Goal: Transaction & Acquisition: Obtain resource

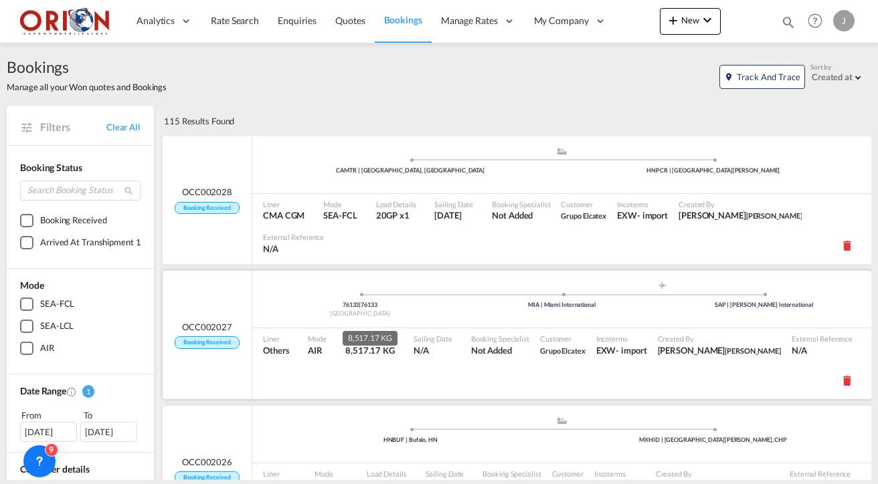
click at [359, 345] on span "8,517.17 KG" at bounding box center [369, 350] width 49 height 11
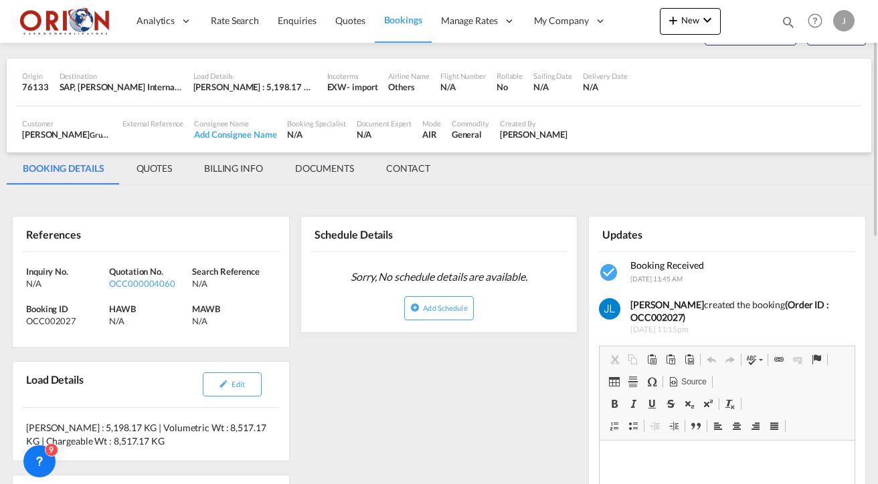
scroll to position [54, 0]
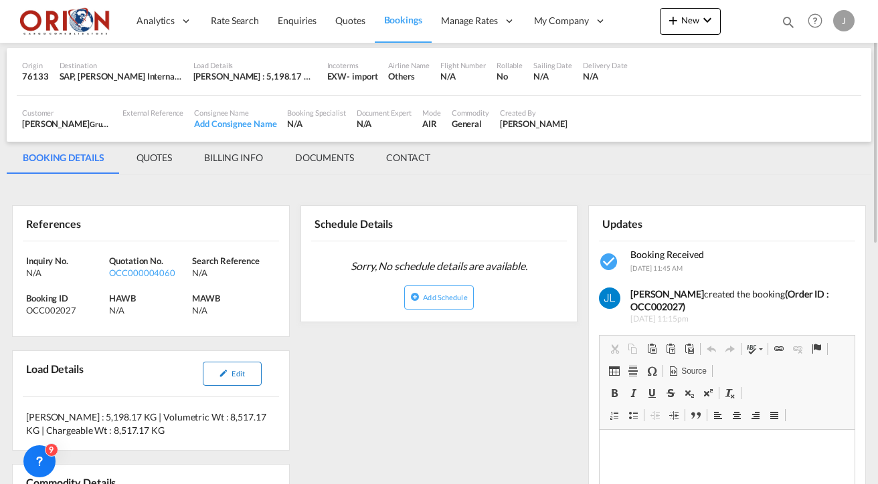
click at [223, 371] on md-icon "icon-pencil" at bounding box center [223, 373] width 9 height 9
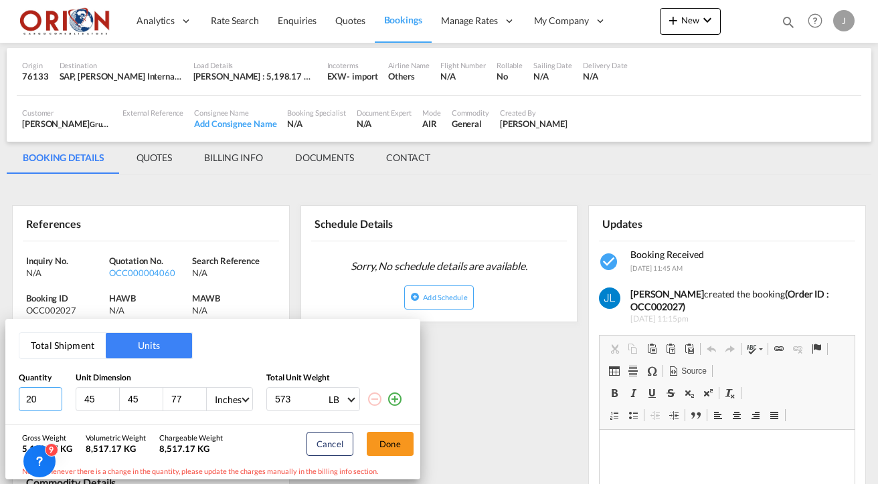
click at [38, 401] on input "20" at bounding box center [40, 399] width 43 height 24
type input "1"
click at [394, 455] on div "Cancel Done" at bounding box center [360, 443] width 120 height 37
click at [397, 441] on button "Done" at bounding box center [390, 444] width 47 height 24
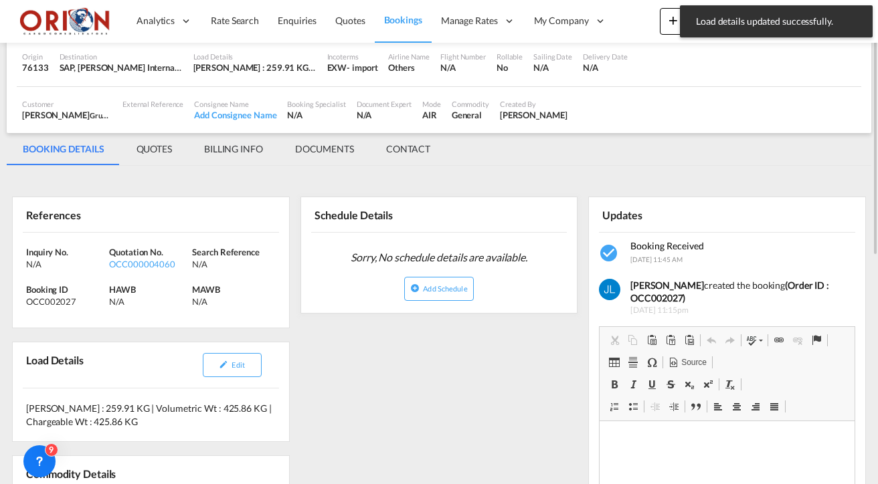
scroll to position [50, 0]
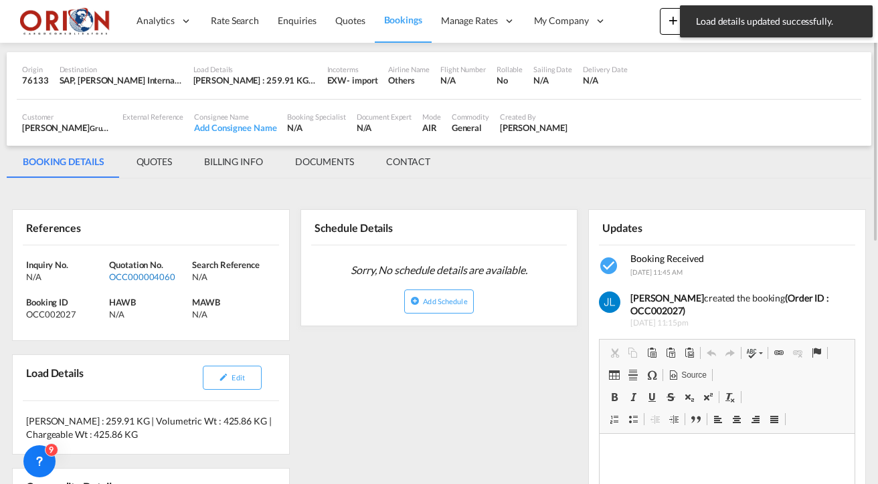
click at [150, 273] on div "OCC000004060" at bounding box center [149, 277] width 80 height 12
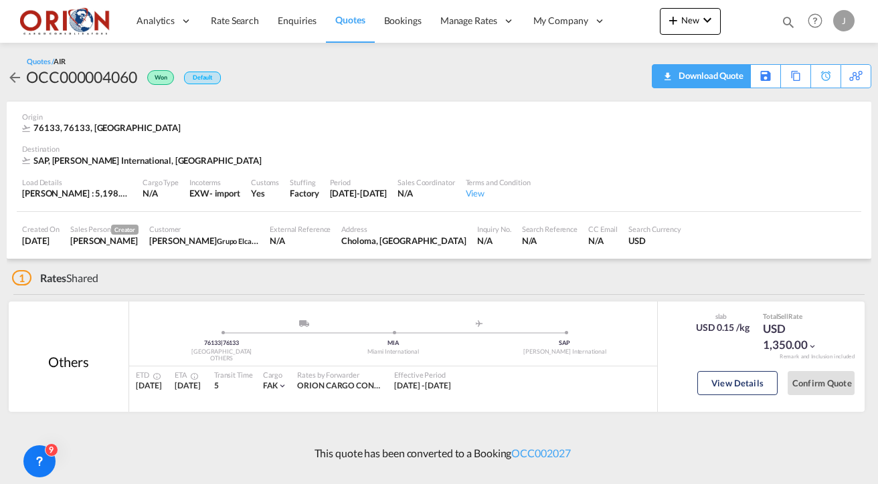
click at [732, 81] on div "Download Quote" at bounding box center [709, 75] width 68 height 21
click at [390, 19] on span "Bookings" at bounding box center [402, 20] width 37 height 11
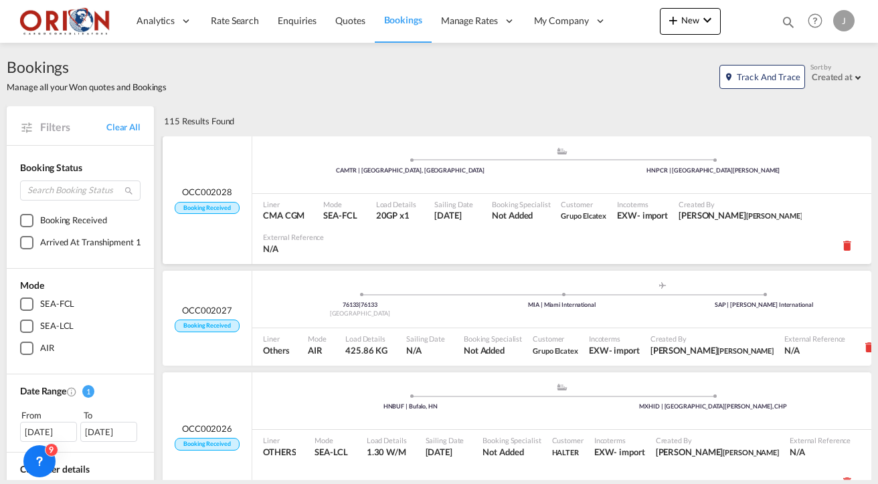
click at [338, 177] on div ".a{fill:#aaa8ad;} .a{fill:#aaa8ad;} CAMTR | [GEOGRAPHIC_DATA], [GEOGRAPHIC_DATA…" at bounding box center [561, 166] width 619 height 40
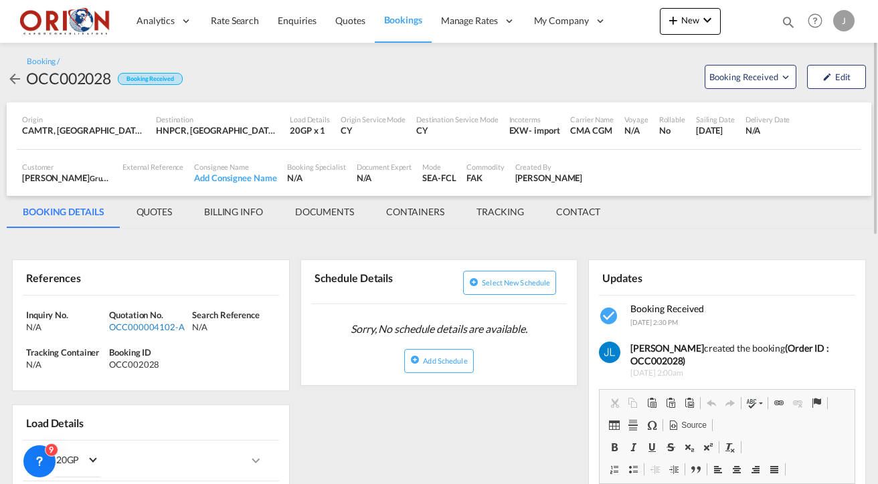
click at [124, 324] on div "OCC000004102-A" at bounding box center [149, 327] width 80 height 12
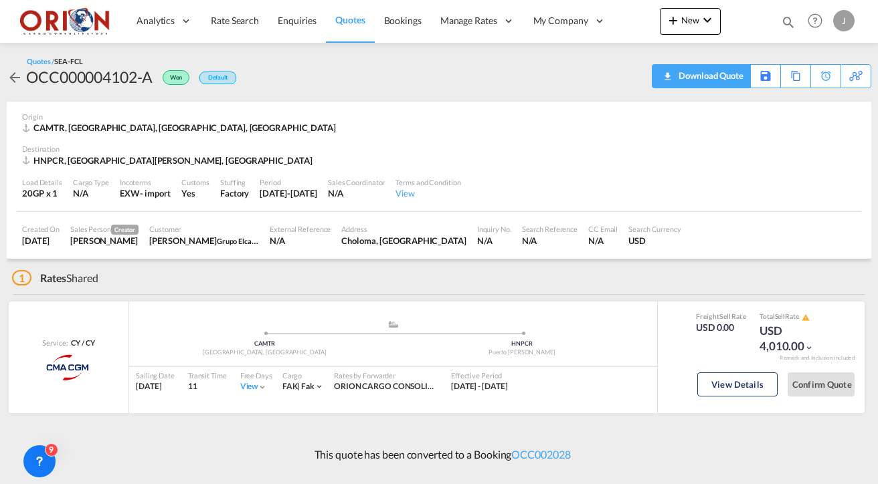
click at [728, 74] on div "Download Quote" at bounding box center [709, 75] width 68 height 21
click at [344, 18] on span "Quotes" at bounding box center [349, 19] width 29 height 11
